Goal: Find specific page/section: Find specific page/section

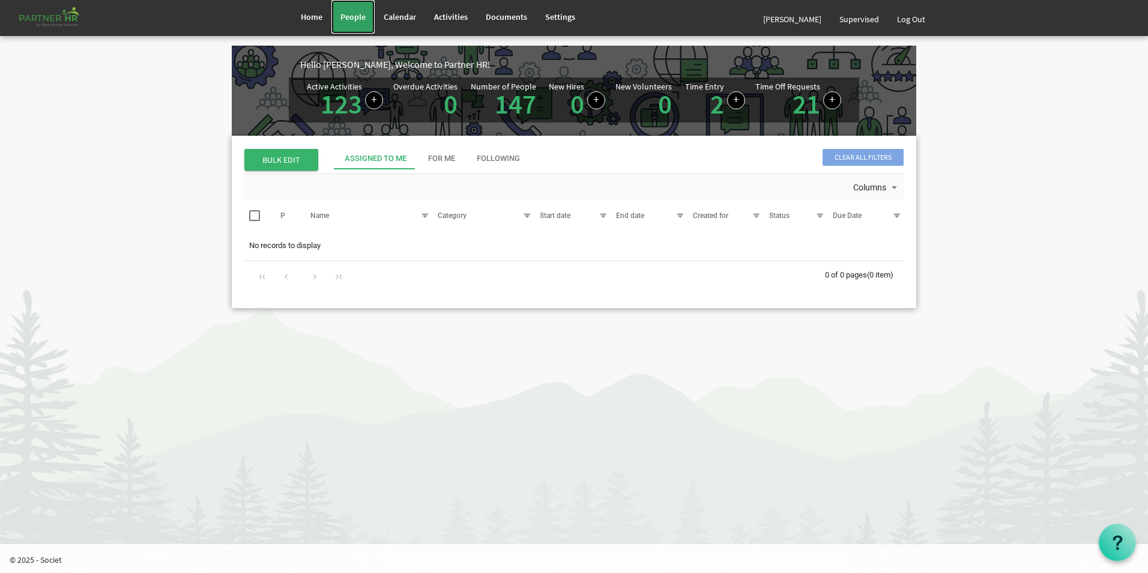
click at [366, 17] on link "People" at bounding box center [352, 17] width 43 height 34
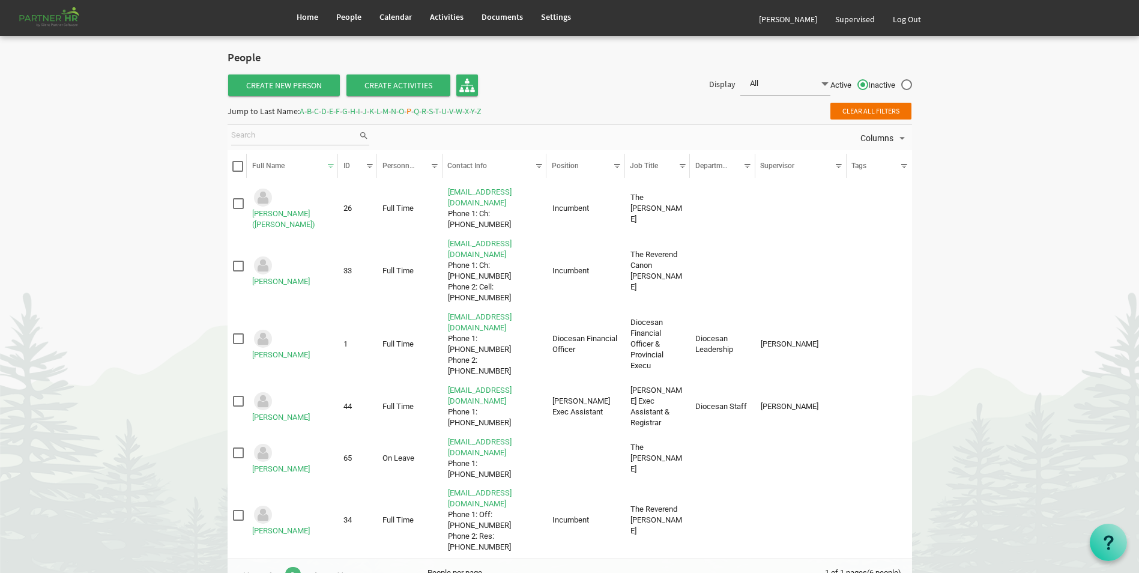
click at [411, 110] on span "P" at bounding box center [408, 111] width 5 height 11
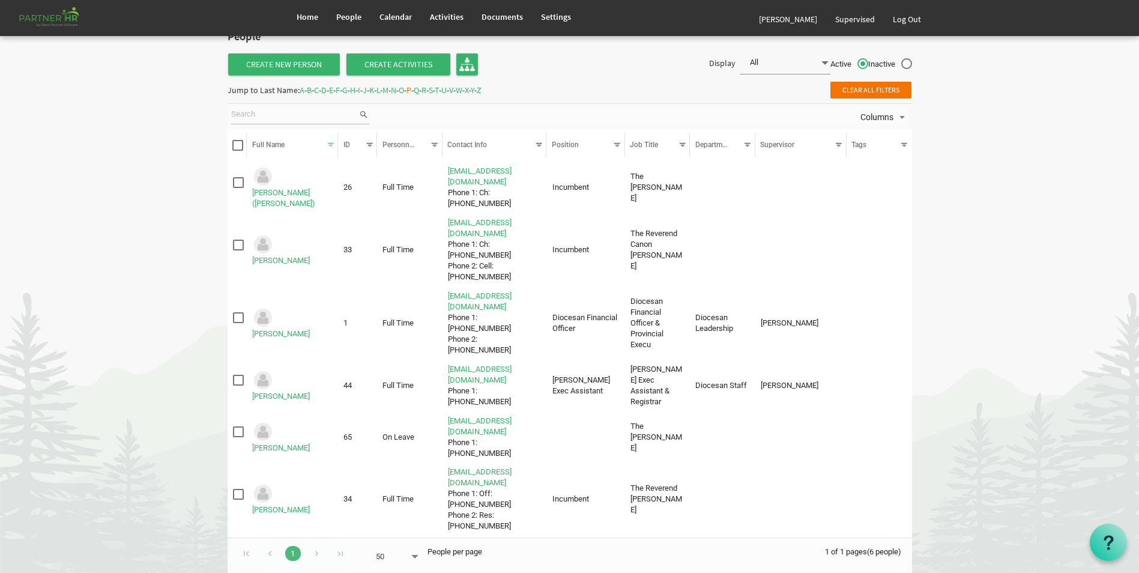
scroll to position [29, 0]
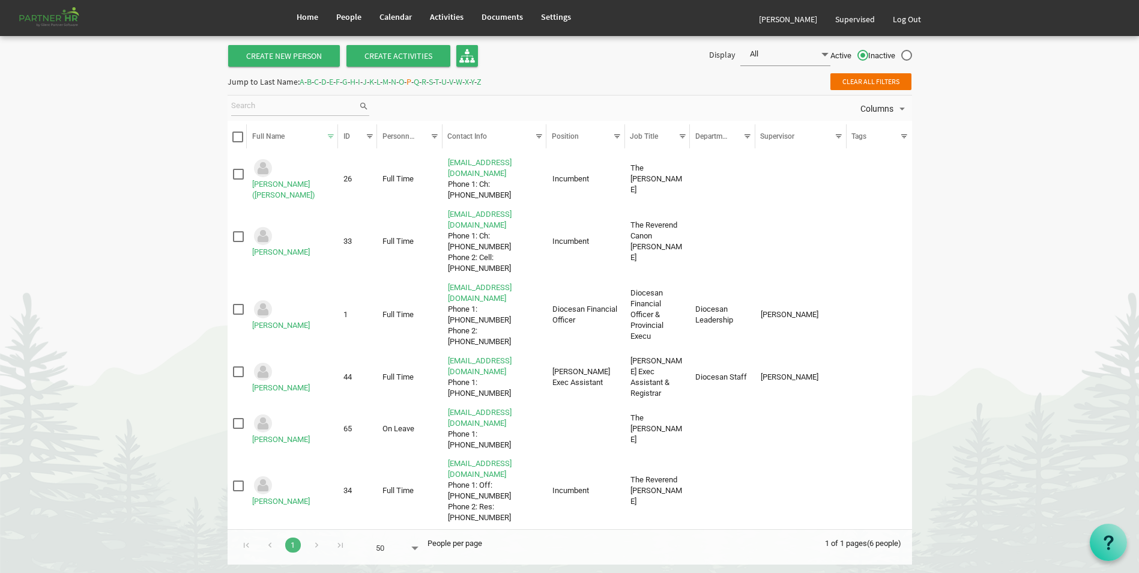
click at [319, 85] on span "C" at bounding box center [316, 81] width 5 height 11
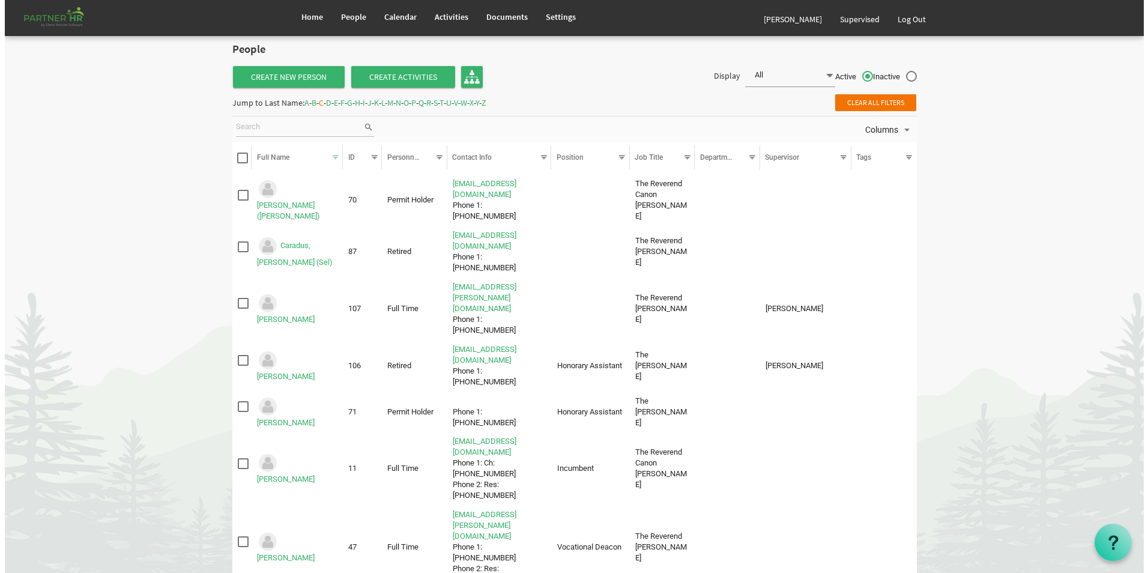
scroll to position [0, 0]
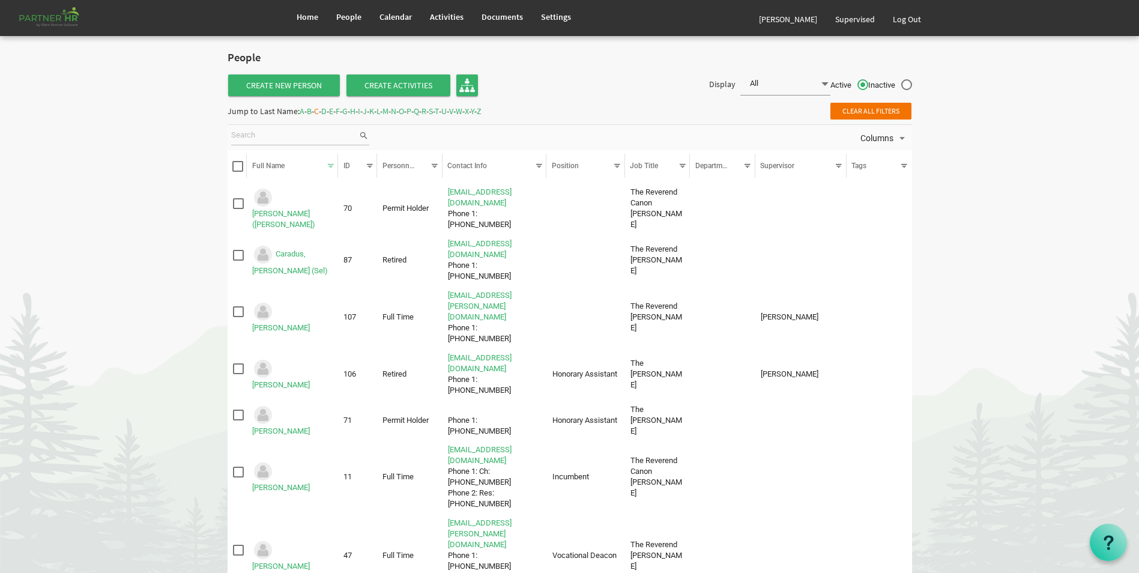
click at [411, 112] on span "P" at bounding box center [408, 111] width 5 height 11
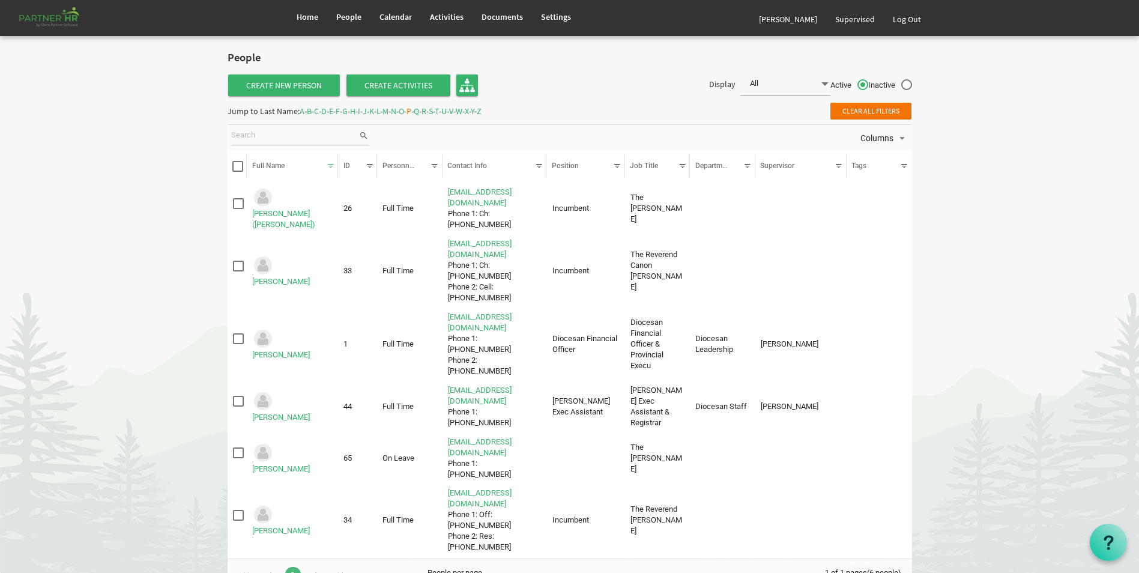
click at [453, 112] on span "V" at bounding box center [451, 111] width 4 height 11
